Goal: Navigation & Orientation: Find specific page/section

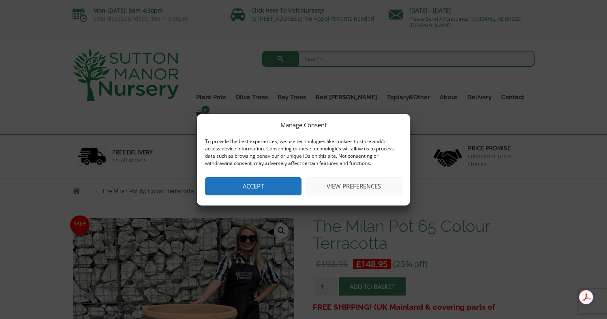
click at [264, 187] on button "Accept" at bounding box center [253, 186] width 96 height 18
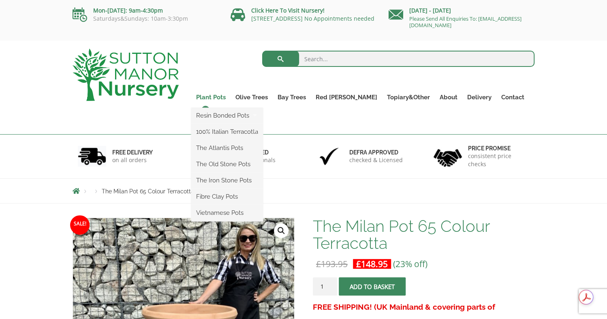
click at [230, 97] on link "Plant Pots" at bounding box center [210, 97] width 39 height 11
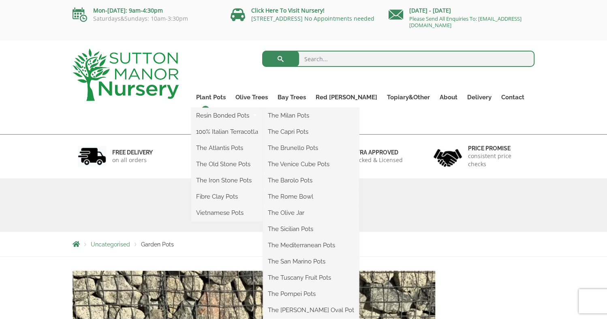
click at [230, 108] on ul "Resin Bonded Pots The Milan Pots The Capri Pots The Brunello Pots The Venice Cu…" at bounding box center [227, 164] width 72 height 113
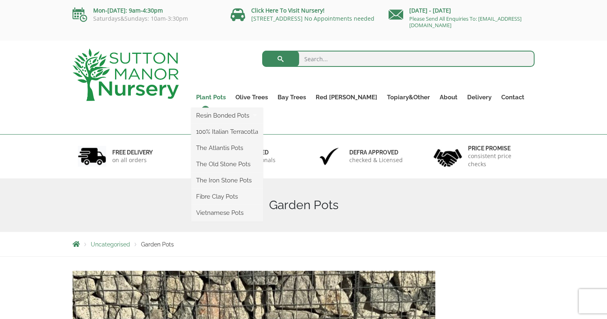
click at [230, 95] on link "Plant Pots" at bounding box center [210, 97] width 39 height 11
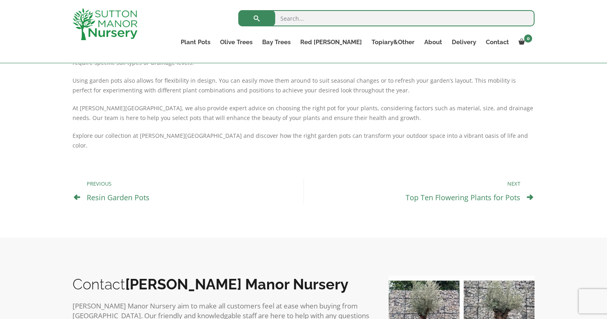
scroll to position [243, 0]
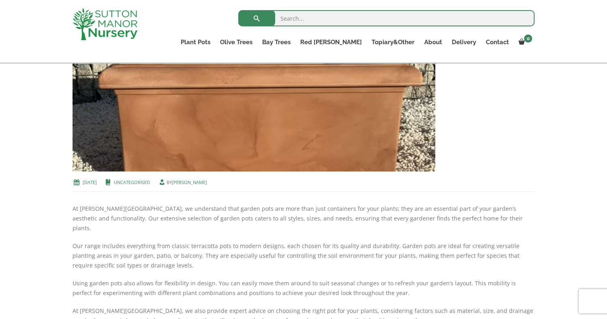
click at [138, 180] on link "Uncategorised" at bounding box center [132, 182] width 36 height 6
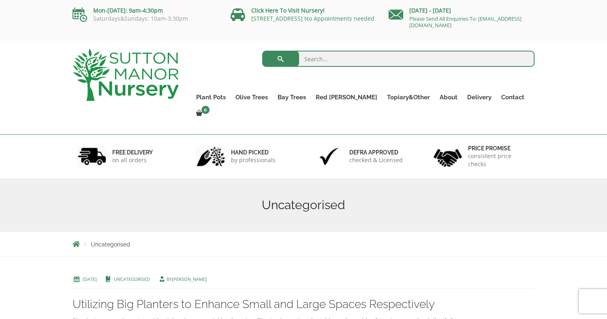
scroll to position [202, 0]
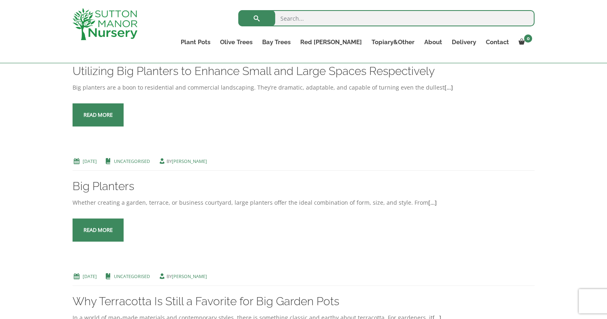
click at [98, 230] on span at bounding box center [98, 230] width 0 height 0
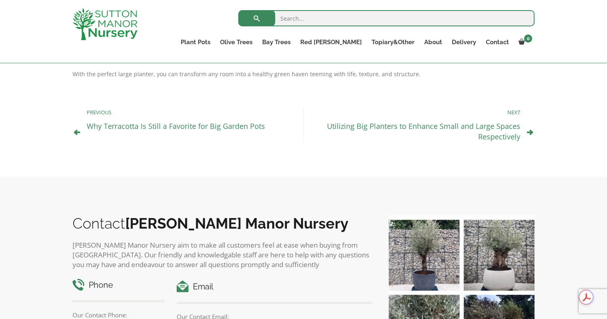
scroll to position [366, 0]
